Goal: Download file/media

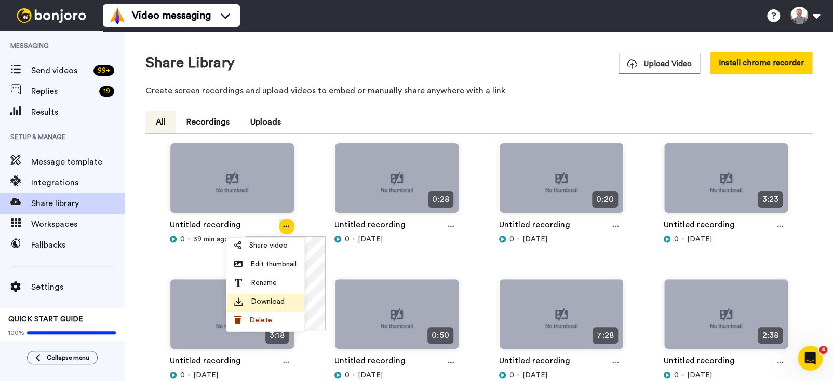
click at [262, 301] on span "Download" at bounding box center [268, 302] width 34 height 10
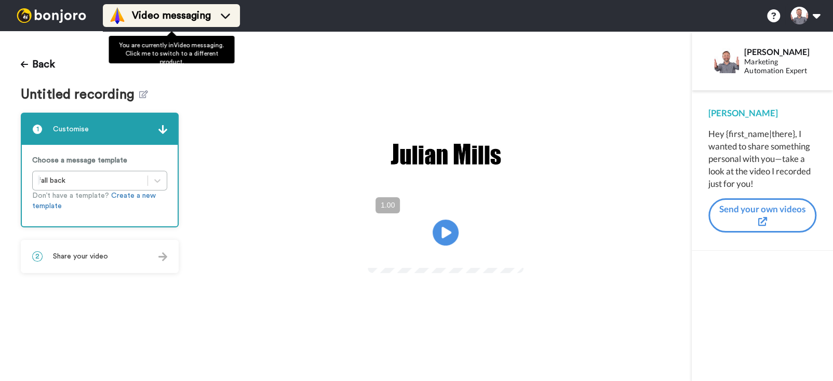
click at [165, 14] on span "Video messaging" at bounding box center [171, 15] width 79 height 15
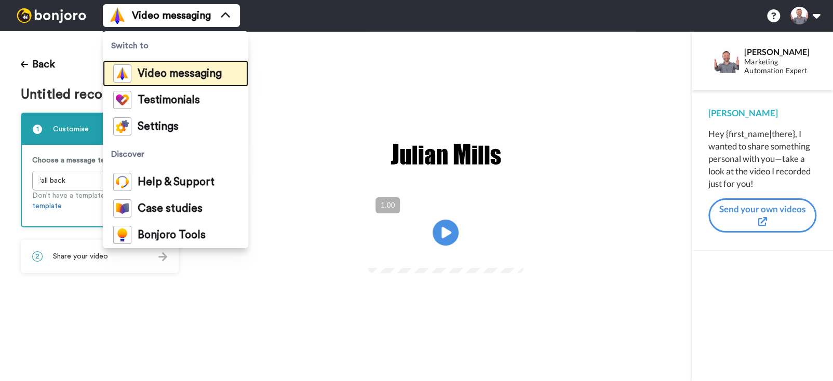
click at [173, 73] on span "Video messaging" at bounding box center [180, 74] width 84 height 10
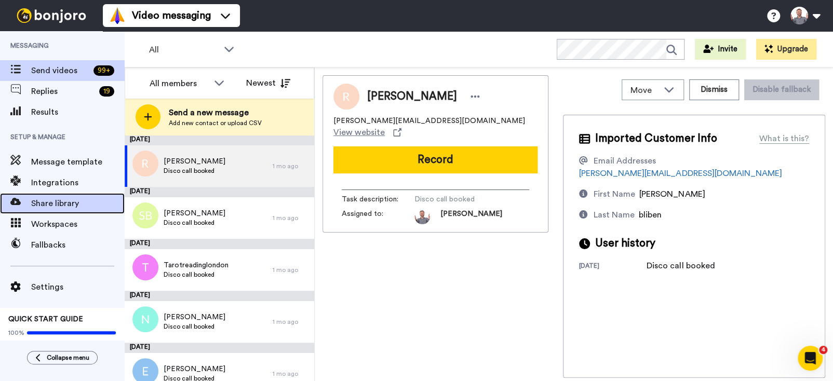
drag, startPoint x: 63, startPoint y: 205, endPoint x: 68, endPoint y: 201, distance: 6.3
click at [63, 204] on span "Share library" at bounding box center [77, 203] width 93 height 12
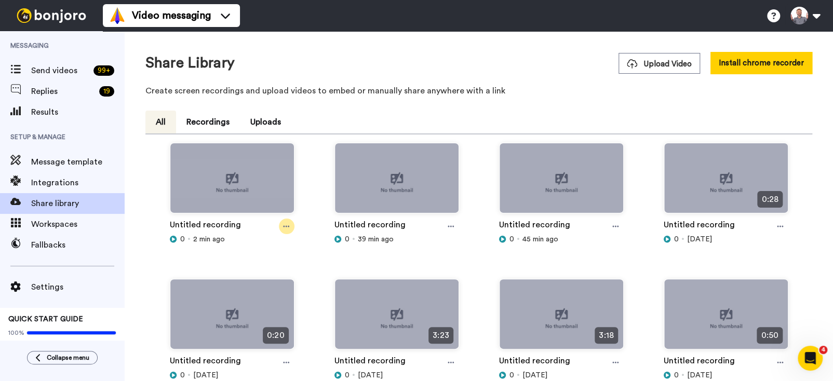
click at [284, 225] on icon at bounding box center [286, 226] width 6 height 7
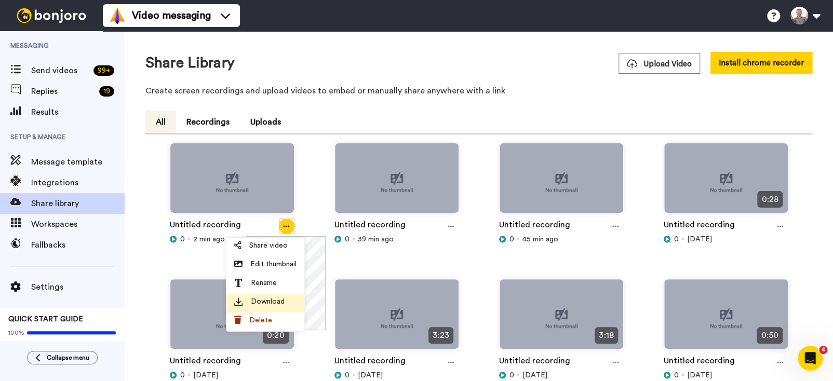
click at [283, 297] on div "Download" at bounding box center [265, 302] width 62 height 10
